Goal: Task Accomplishment & Management: Manage account settings

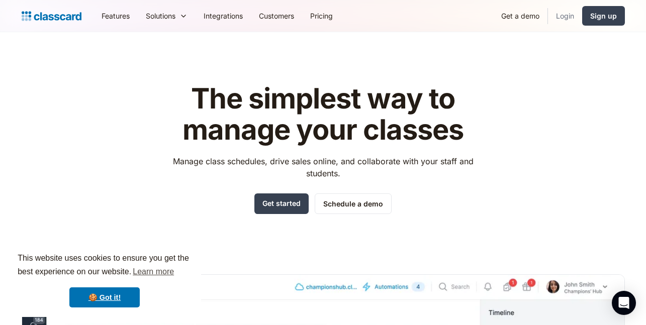
click at [559, 15] on link "Login" at bounding box center [565, 16] width 34 height 23
click at [564, 14] on link "Login" at bounding box center [565, 16] width 34 height 23
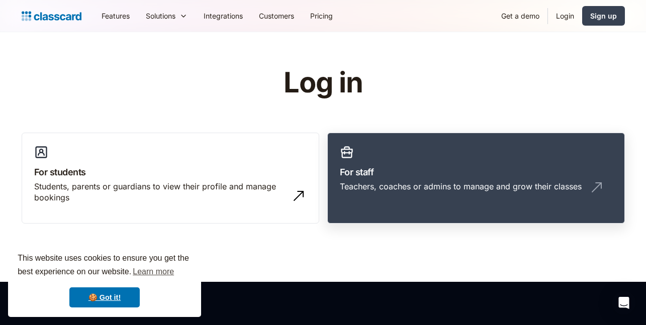
click at [492, 174] on h3 "For staff" at bounding box center [476, 172] width 272 height 14
click at [465, 165] on h3 "For staff" at bounding box center [476, 172] width 272 height 14
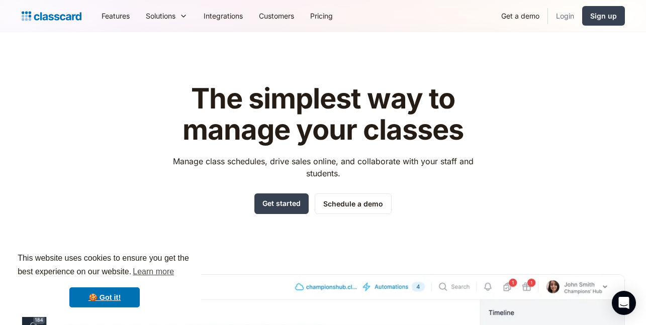
click at [562, 15] on link "Login" at bounding box center [565, 16] width 34 height 23
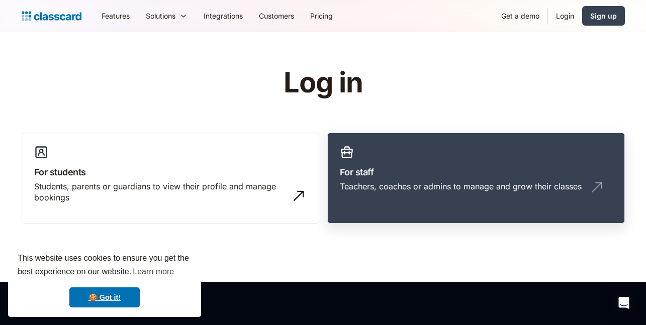
click at [404, 169] on h3 "For staff" at bounding box center [476, 172] width 272 height 14
